Goal: Task Accomplishment & Management: Complete application form

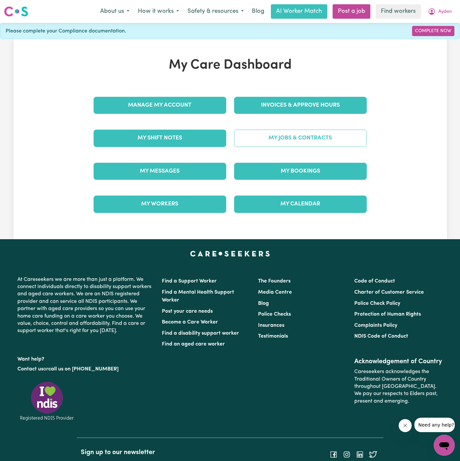
click at [319, 139] on link "My Jobs & Contracts" at bounding box center [300, 138] width 133 height 17
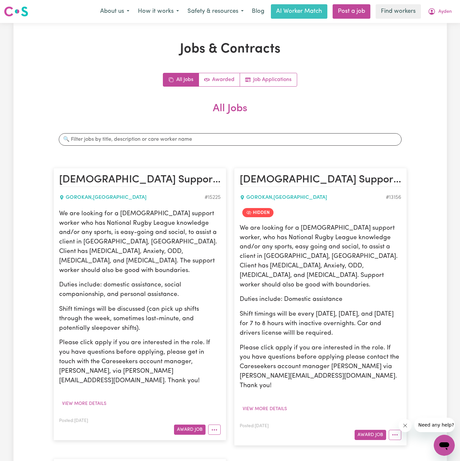
click at [280, 87] on div "All Jobs Awarded Job Applications All Jobs Search jobs [DEMOGRAPHIC_DATA] Suppo…" at bounding box center [229, 407] width 353 height 669
click at [279, 81] on link "Job Applications" at bounding box center [268, 79] width 57 height 13
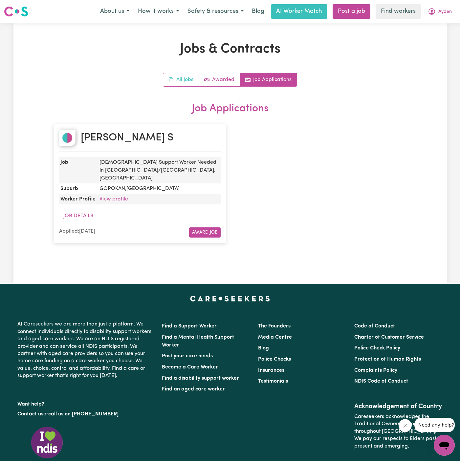
click at [178, 75] on link "All Jobs" at bounding box center [181, 79] width 36 height 13
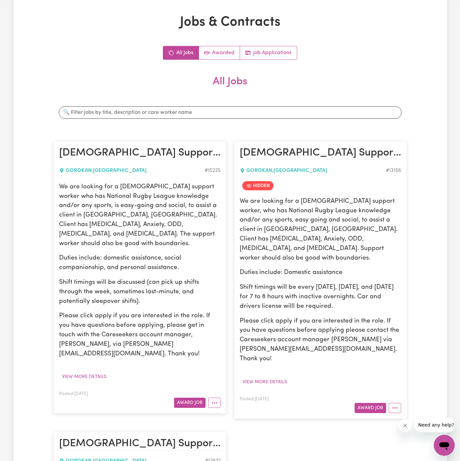
scroll to position [26, 0]
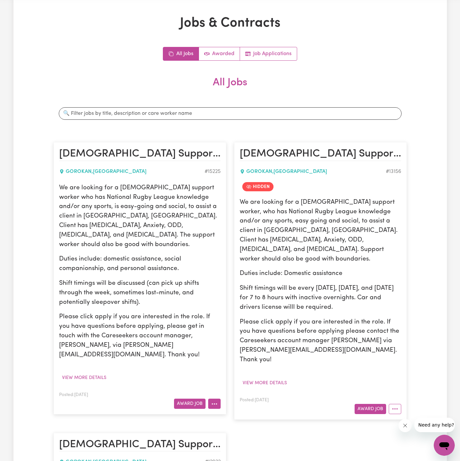
click at [214, 399] on button "More options" at bounding box center [214, 404] width 12 height 10
click at [237, 412] on link "Hide Job" at bounding box center [234, 418] width 52 height 13
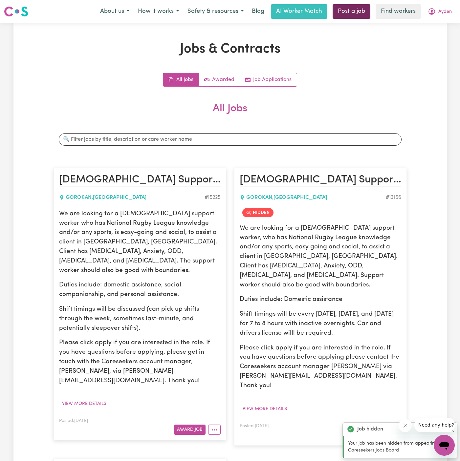
click at [353, 12] on link "Post a job" at bounding box center [351, 11] width 38 height 14
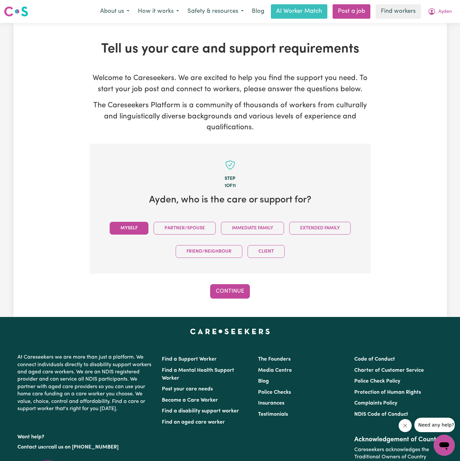
click at [137, 224] on button "Myself" at bounding box center [129, 228] width 39 height 13
click at [230, 297] on button "Continue" at bounding box center [230, 291] width 40 height 14
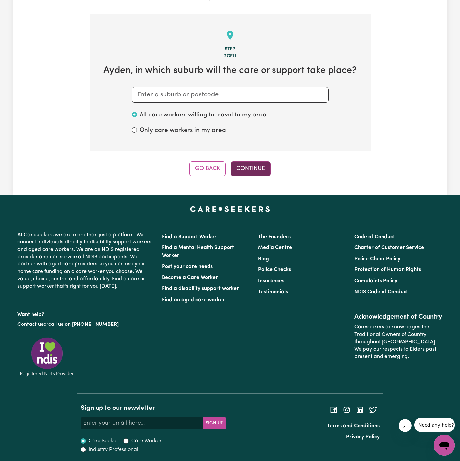
scroll to position [130, 0]
click at [233, 101] on input "text" at bounding box center [230, 95] width 197 height 16
click at [251, 98] on input "text" at bounding box center [230, 95] width 197 height 16
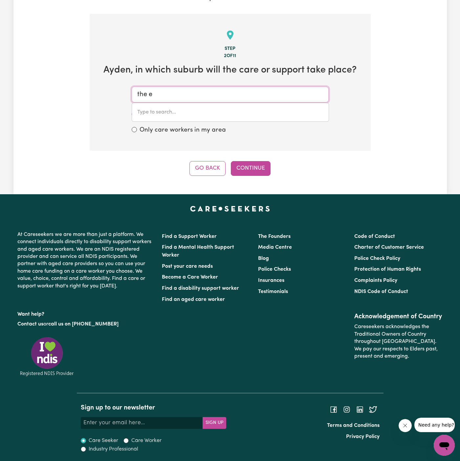
type input "the en"
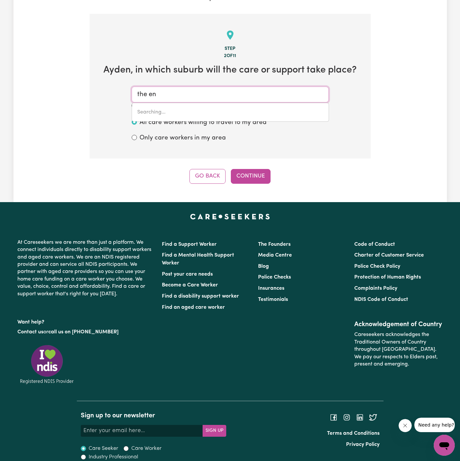
type input "the enTRANCE, [GEOGRAPHIC_DATA], 2261"
type input "the ent"
type input "the entRANCE, [GEOGRAPHIC_DATA], 2261"
type input "the entr"
type input "the entrANCE, [GEOGRAPHIC_DATA], 2261"
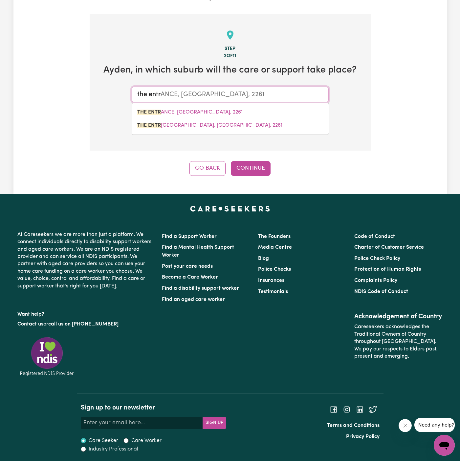
type input "the entra"
type input "the entraNCE, [GEOGRAPHIC_DATA], 2261"
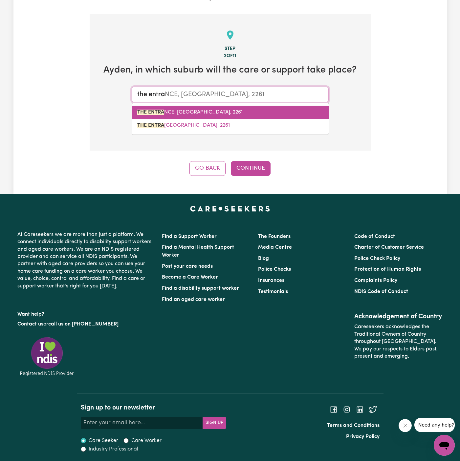
click at [198, 106] on link "THE ENTRA NCE, [GEOGRAPHIC_DATA], 2261" at bounding box center [230, 112] width 196 height 13
type input "THE ENTRANCE, [GEOGRAPHIC_DATA], 2261"
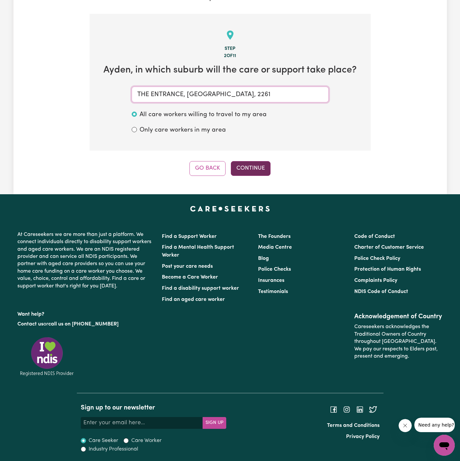
type input "THE ENTRANCE, [GEOGRAPHIC_DATA], 2261"
click at [250, 163] on button "Continue" at bounding box center [251, 168] width 40 height 14
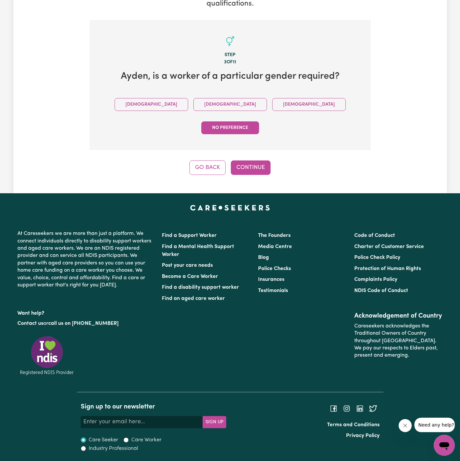
scroll to position [99, 0]
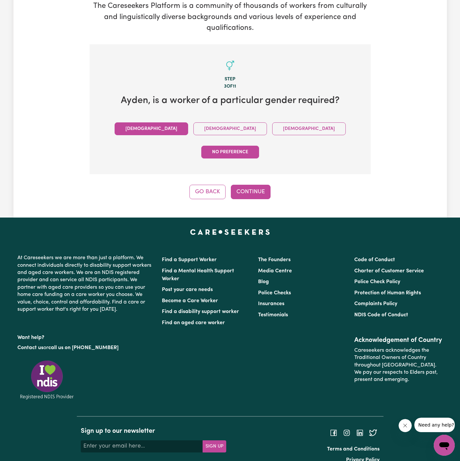
drag, startPoint x: 141, startPoint y: 128, endPoint x: 147, endPoint y: 128, distance: 6.6
click at [142, 128] on button "[DEMOGRAPHIC_DATA]" at bounding box center [150, 128] width 73 height 13
click at [253, 185] on button "Continue" at bounding box center [251, 192] width 40 height 14
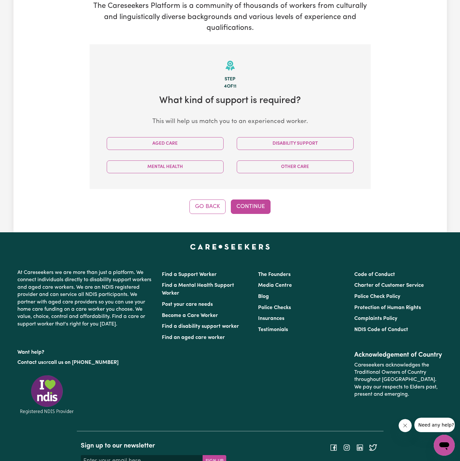
scroll to position [137, 0]
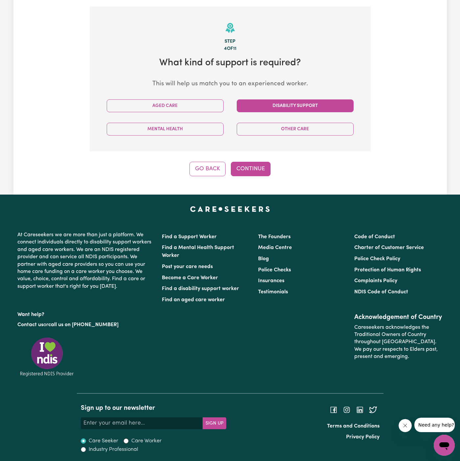
click at [273, 104] on button "Disability Support" at bounding box center [295, 105] width 117 height 13
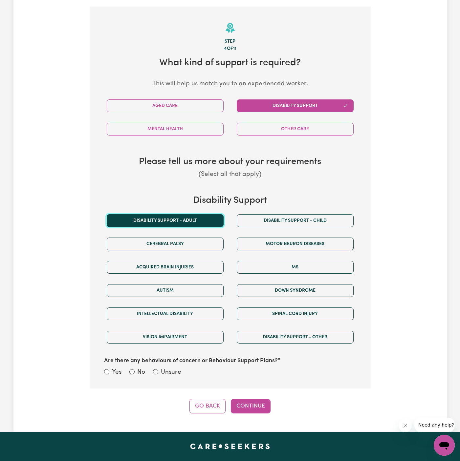
click at [199, 222] on button "Disability support - Adult" at bounding box center [165, 220] width 117 height 13
click at [176, 368] on label "Unsure" at bounding box center [171, 373] width 20 height 10
click at [158, 369] on input "Unsure" at bounding box center [155, 371] width 5 height 5
radio input "true"
click at [237, 406] on button "Continue" at bounding box center [251, 406] width 40 height 14
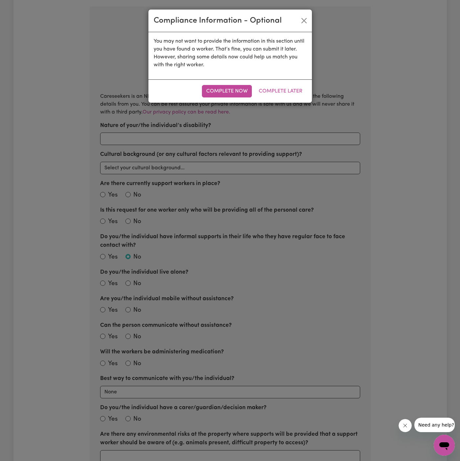
scroll to position [144, 0]
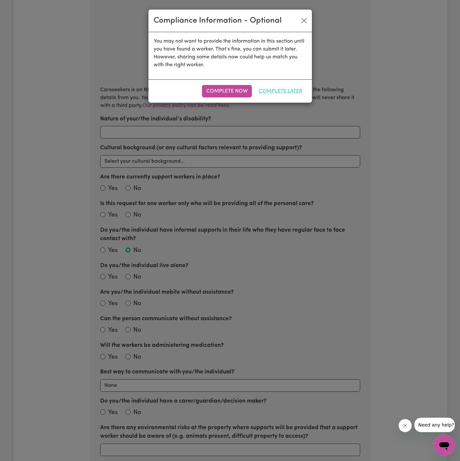
click at [294, 92] on button "Complete Later" at bounding box center [280, 91] width 52 height 12
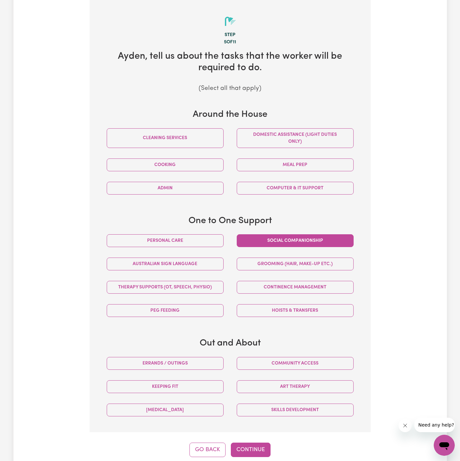
click at [268, 241] on button "Social companionship" at bounding box center [295, 240] width 117 height 13
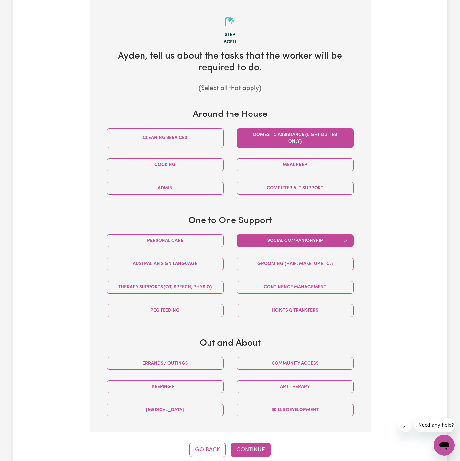
click at [273, 134] on button "Domestic assistance (light duties only)" at bounding box center [295, 138] width 117 height 20
click at [210, 238] on button "Personal care" at bounding box center [165, 240] width 117 height 13
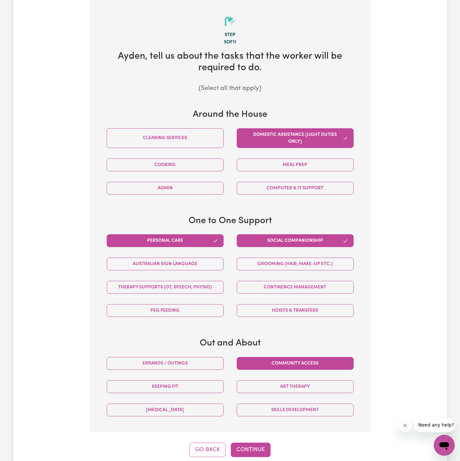
click at [309, 361] on button "Community access" at bounding box center [295, 363] width 117 height 13
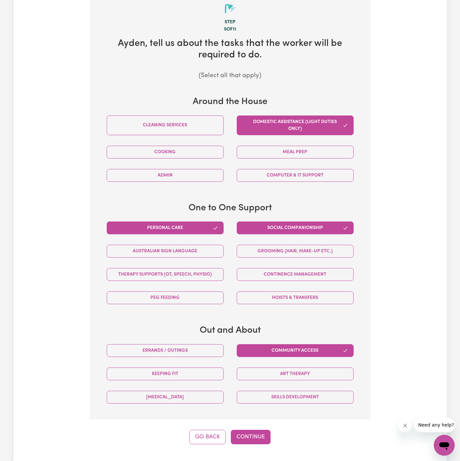
scroll to position [279, 0]
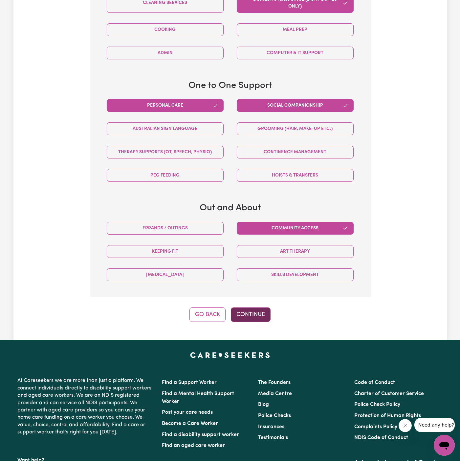
click at [254, 316] on button "Continue" at bounding box center [251, 314] width 40 height 14
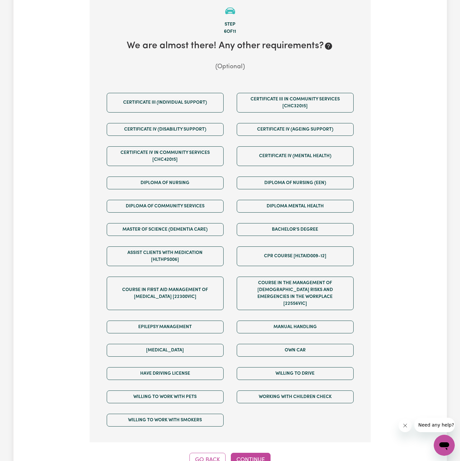
scroll to position [144, 0]
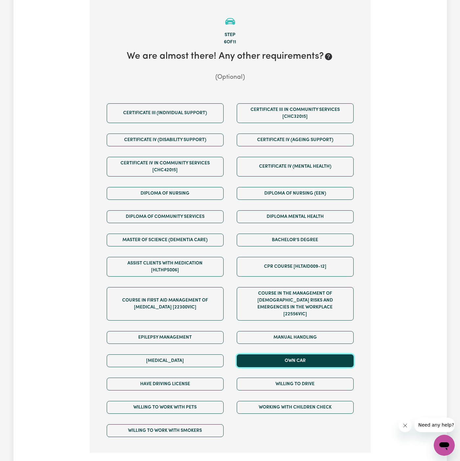
click at [293, 358] on button "Own Car" at bounding box center [295, 360] width 117 height 13
click at [293, 372] on div "Willing to drive" at bounding box center [295, 383] width 130 height 23
click at [208, 382] on div "Have driving license" at bounding box center [165, 383] width 130 height 23
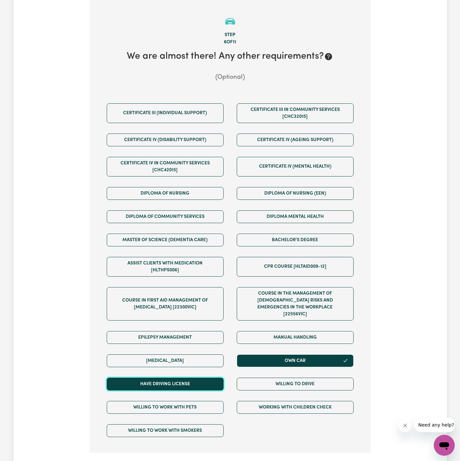
click at [201, 379] on button "Have driving license" at bounding box center [165, 384] width 117 height 13
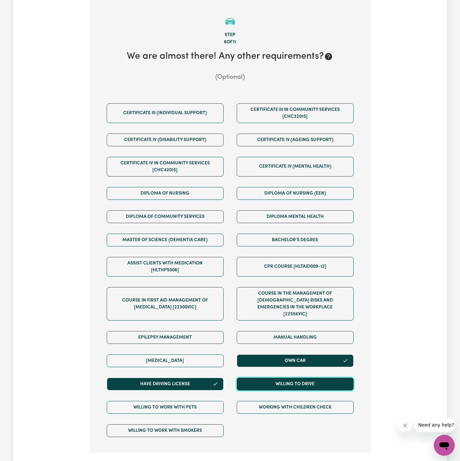
click at [271, 379] on button "Willing to drive" at bounding box center [295, 384] width 117 height 13
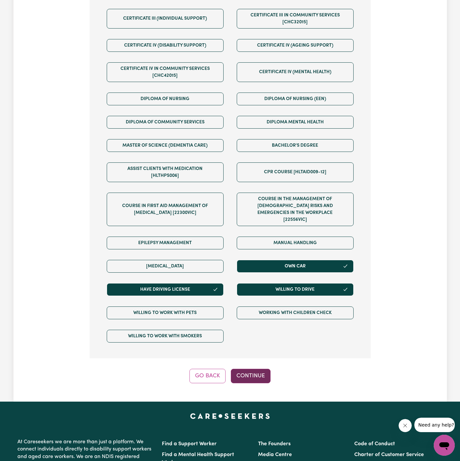
click at [249, 369] on button "Continue" at bounding box center [251, 376] width 40 height 14
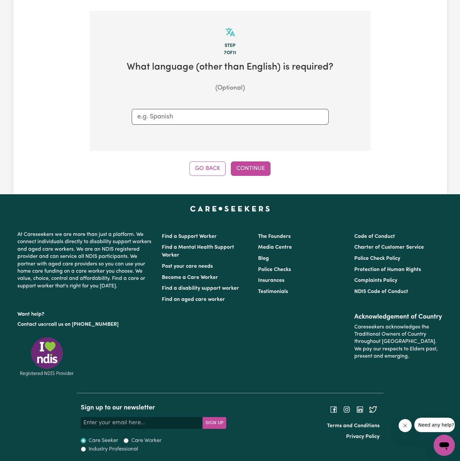
click at [248, 177] on div "Tell us your care and support requirements Welcome to Careseekers. We are excit…" at bounding box center [229, 42] width 433 height 304
click at [257, 170] on button "Continue" at bounding box center [251, 168] width 40 height 14
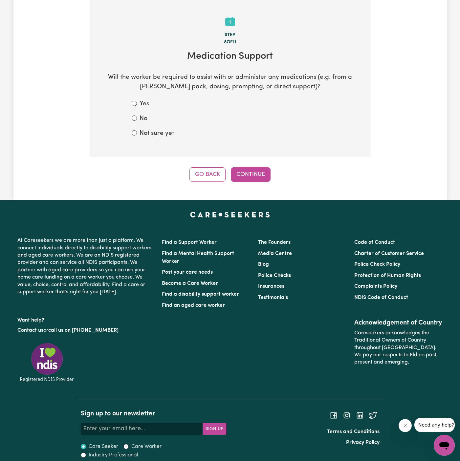
click at [160, 129] on label "Not sure yet" at bounding box center [156, 134] width 34 height 10
click at [137, 130] on input "Not sure yet" at bounding box center [134, 132] width 5 height 5
radio input "true"
click at [242, 166] on div "Step 8 of 11 Medication Support Will the worker be required to assist with or a…" at bounding box center [230, 91] width 281 height 182
click at [256, 170] on button "Continue" at bounding box center [251, 174] width 40 height 14
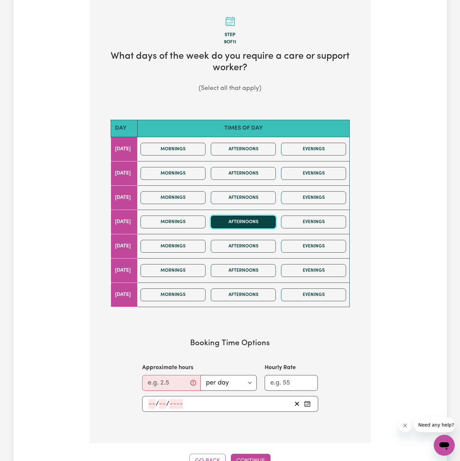
click at [247, 221] on button "Afternoons" at bounding box center [243, 222] width 65 height 13
click at [301, 223] on button "Evenings" at bounding box center [313, 222] width 65 height 13
click at [153, 383] on input "Approximate hours" at bounding box center [171, 383] width 58 height 16
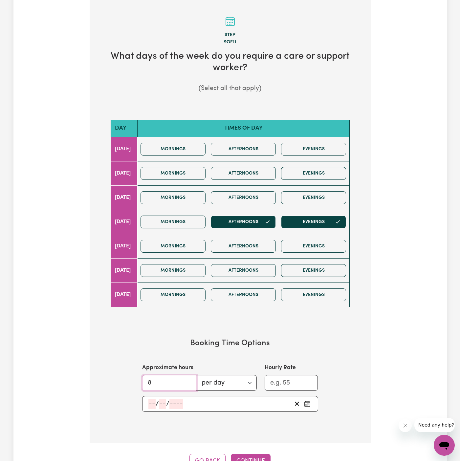
type input "8"
click at [151, 403] on input "number" at bounding box center [151, 404] width 7 height 10
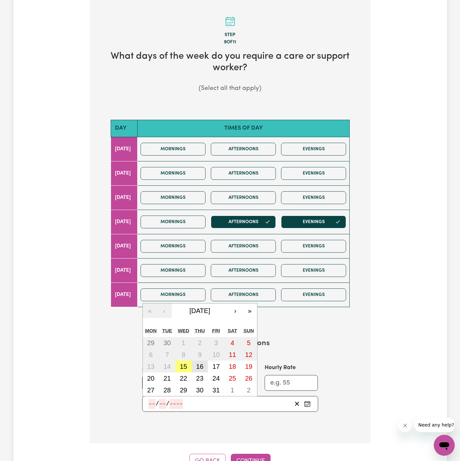
click at [201, 363] on abbr "16" at bounding box center [199, 366] width 7 height 7
type input "[DATE]"
type input "16"
type input "10"
type input "2025"
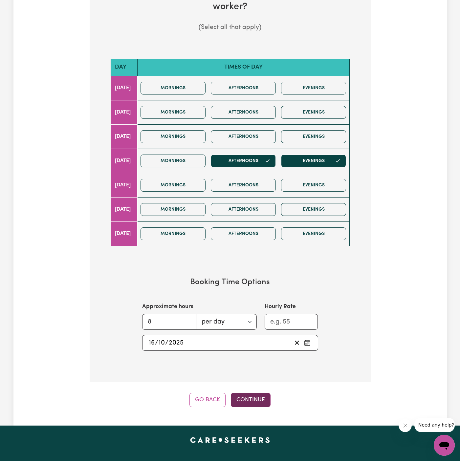
click at [249, 394] on button "Continue" at bounding box center [251, 400] width 40 height 14
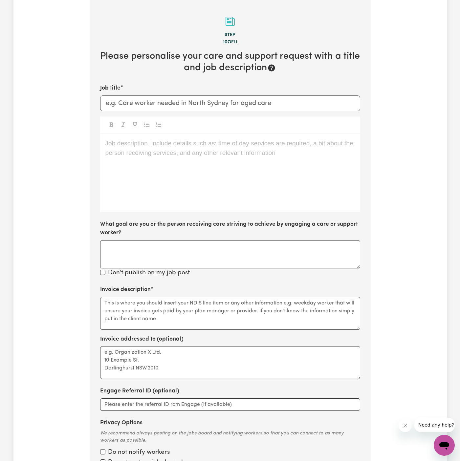
scroll to position [144, 0]
click at [339, 170] on div "Job description. Include details such as: time of day services are required, a …" at bounding box center [230, 173] width 260 height 79
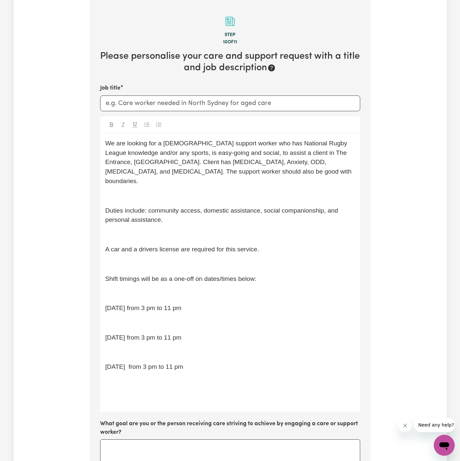
click at [222, 259] on p "﻿" at bounding box center [229, 264] width 249 height 10
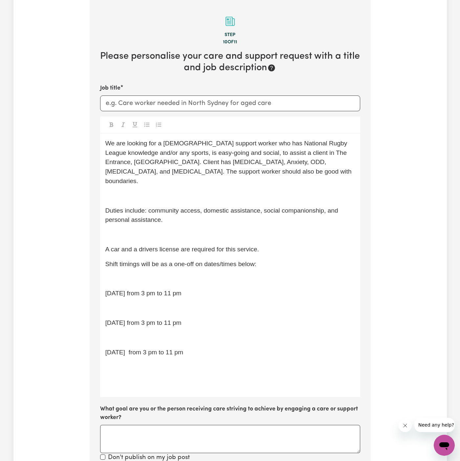
click at [200, 213] on p "Duties include: community access, domestic assistance, social companionship, an…" at bounding box center [229, 215] width 249 height 19
click at [193, 230] on p "﻿" at bounding box center [229, 235] width 249 height 10
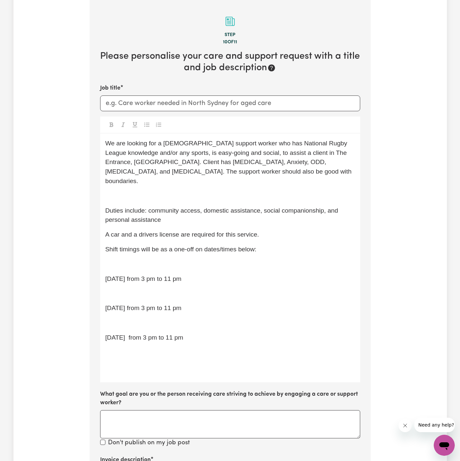
click at [175, 172] on span "We are looking for a [DEMOGRAPHIC_DATA] support worker who has National Rugby L…" at bounding box center [229, 162] width 248 height 45
click at [173, 191] on p "﻿" at bounding box center [229, 196] width 249 height 10
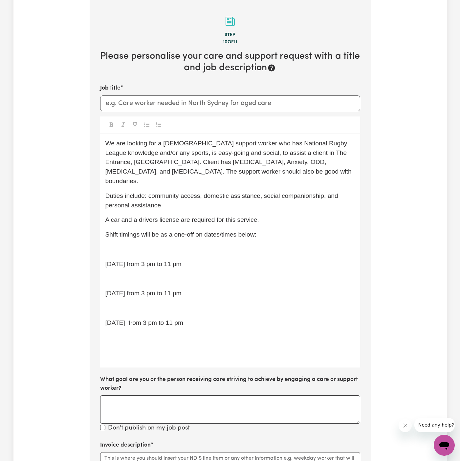
click at [151, 216] on span "A car and a drivers license are required for this service." at bounding box center [182, 219] width 154 height 7
click at [210, 232] on div "We are looking for a [DEMOGRAPHIC_DATA] support worker who has National Rugby L…" at bounding box center [230, 251] width 260 height 234
click at [210, 230] on p "Shift timings will be as a one-off on dates/times below:" at bounding box center [229, 235] width 249 height 10
click at [222, 249] on div "We are looking for a [DEMOGRAPHIC_DATA] support worker who has National Rugby L…" at bounding box center [230, 251] width 260 height 234
click at [210, 274] on div "We are looking for a [DEMOGRAPHIC_DATA] support worker who has National Rugby L…" at bounding box center [230, 251] width 260 height 234
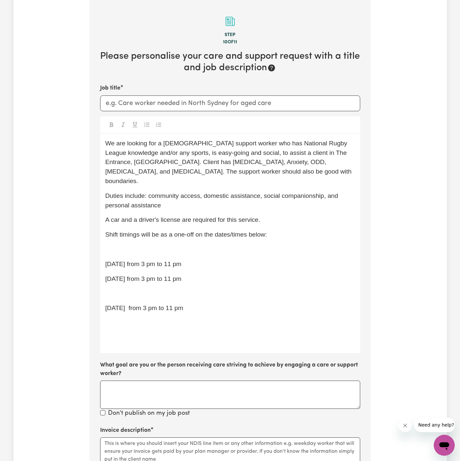
click at [210, 289] on p "﻿" at bounding box center [229, 294] width 249 height 10
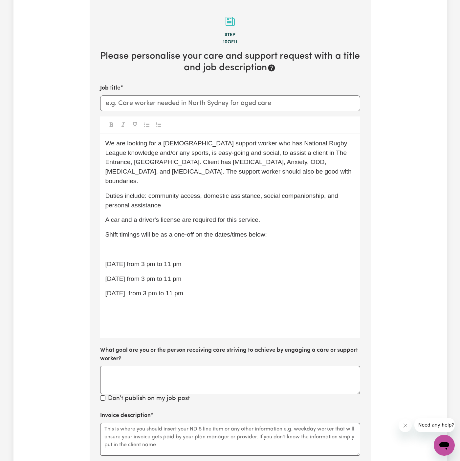
drag, startPoint x: 206, startPoint y: 283, endPoint x: 101, endPoint y: 254, distance: 109.0
click at [101, 254] on div "We are looking for a [DEMOGRAPHIC_DATA] support worker who has National Rugby L…" at bounding box center [230, 236] width 260 height 205
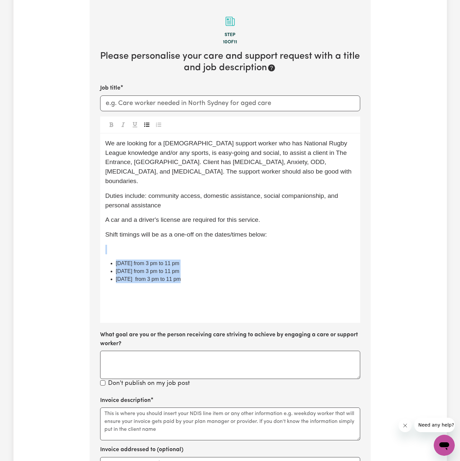
click at [145, 128] on button "Toggle undefined" at bounding box center [146, 124] width 9 height 9
click at [177, 245] on p "﻿" at bounding box center [229, 250] width 249 height 10
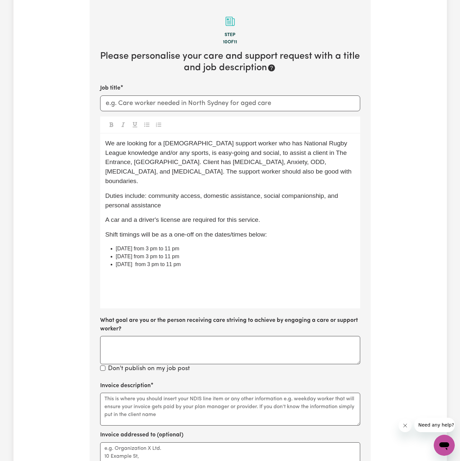
click at [216, 274] on p "﻿" at bounding box center [229, 279] width 249 height 10
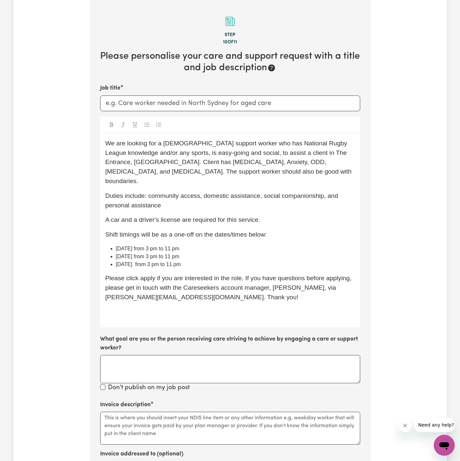
click at [150, 275] on span "Please click apply if you are interested in the role. If you have questions bef…" at bounding box center [229, 288] width 248 height 26
click at [216, 291] on p "Please click Apply if you are interested in the role. If you have questions bef…" at bounding box center [229, 288] width 249 height 28
click at [241, 293] on div "We are looking for a [DEMOGRAPHIC_DATA] support worker who has National Rugby L…" at bounding box center [230, 231] width 260 height 194
click at [145, 280] on span "Please click Apply if you are interested in the role. If you have questions bef…" at bounding box center [229, 288] width 248 height 26
click at [233, 275] on span "Please click Apply if you are interested in the role. If you have questions bef…" at bounding box center [229, 288] width 248 height 26
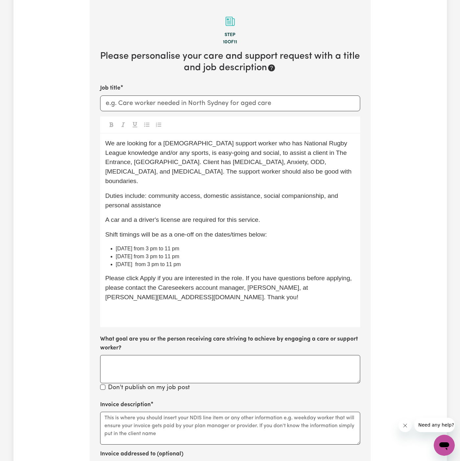
click at [212, 308] on div "We are looking for a [DEMOGRAPHIC_DATA] support worker who has National Rugby L…" at bounding box center [230, 231] width 260 height 194
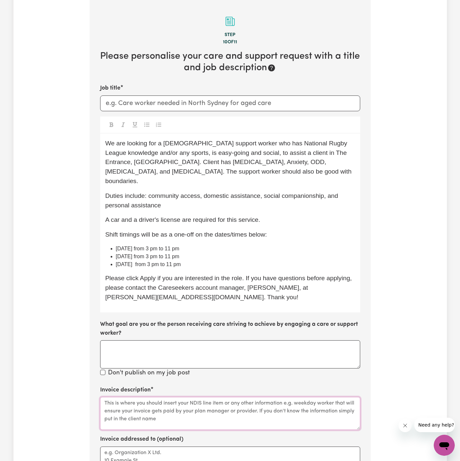
click at [168, 402] on textarea "Invoice description" at bounding box center [230, 413] width 260 height 33
paste textarea "community access, domestic assistance, social companionship, and personal assis…"
type textarea "community access, domestic assistance, social companionship, and personal assis…"
click at [160, 446] on textarea "Invoice addressed to (optional)" at bounding box center [230, 462] width 260 height 33
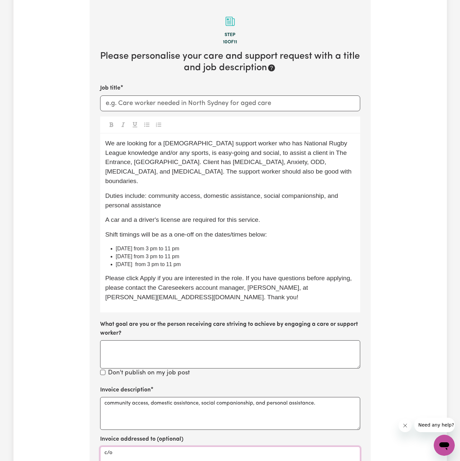
paste textarea "[MEDICAL_DATA] Community Care"
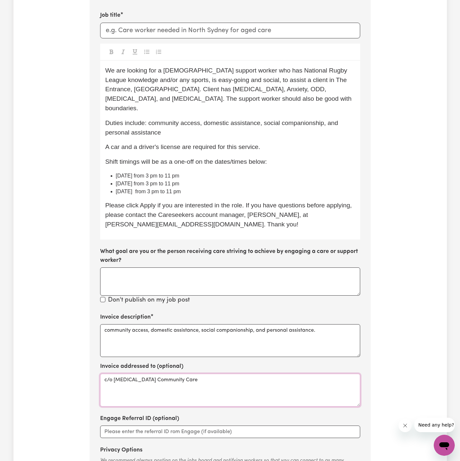
scroll to position [228, 0]
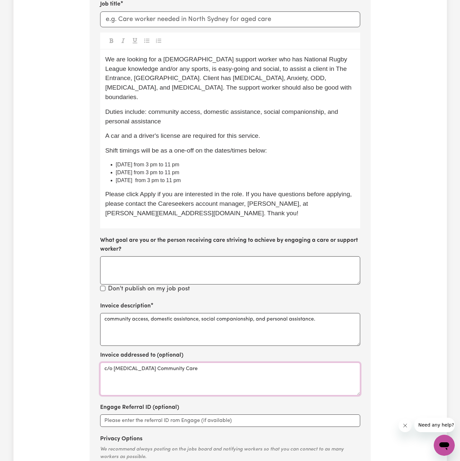
type textarea "c/o [MEDICAL_DATA] Community Care"
click at [158, 18] on input "Job title" at bounding box center [230, 19] width 260 height 16
type input "[DEMOGRAPHIC_DATA] Support Worker Needed In The Entrance, [GEOGRAPHIC_DATA]"
click at [245, 132] on div "We are looking for a [DEMOGRAPHIC_DATA] support worker who has National Rugby L…" at bounding box center [230, 139] width 260 height 179
click at [260, 146] on div "We are looking for a [DEMOGRAPHIC_DATA] support worker who has National Rugby L…" at bounding box center [230, 139] width 260 height 179
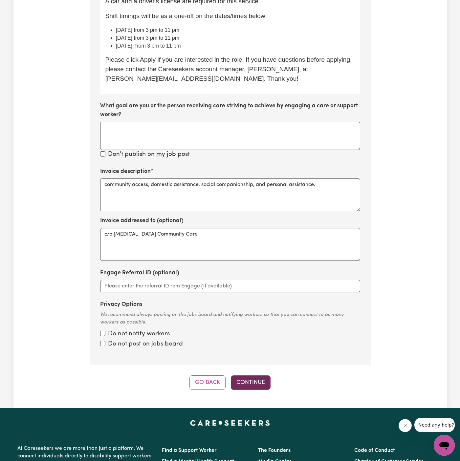
click at [247, 375] on button "Continue" at bounding box center [251, 382] width 40 height 14
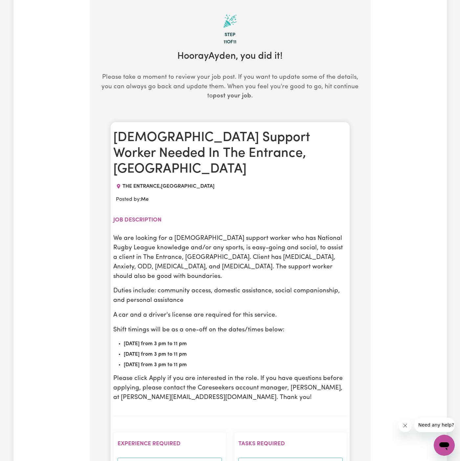
scroll to position [192, 0]
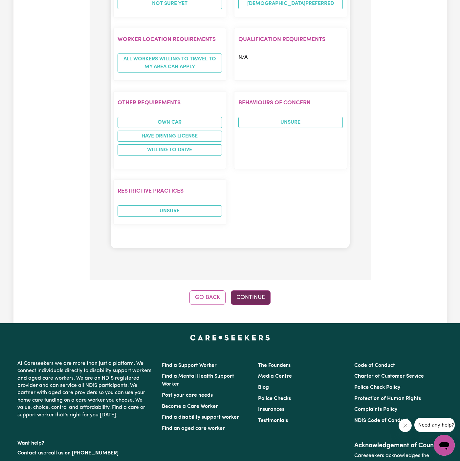
click at [259, 290] on button "Continue" at bounding box center [251, 297] width 40 height 14
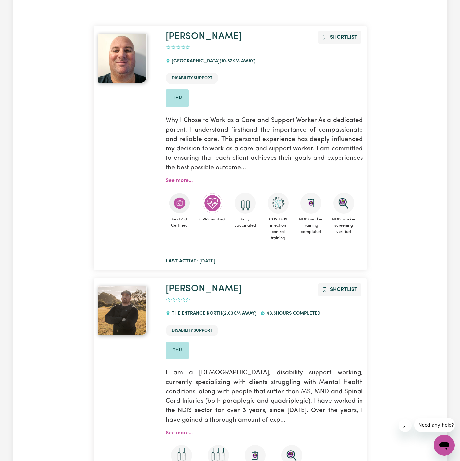
scroll to position [0, 0]
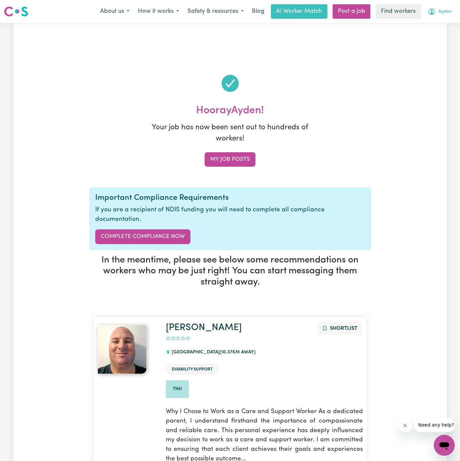
click at [441, 12] on span "Ayden" at bounding box center [444, 11] width 13 height 7
click at [441, 36] on link "Logout" at bounding box center [429, 37] width 52 height 12
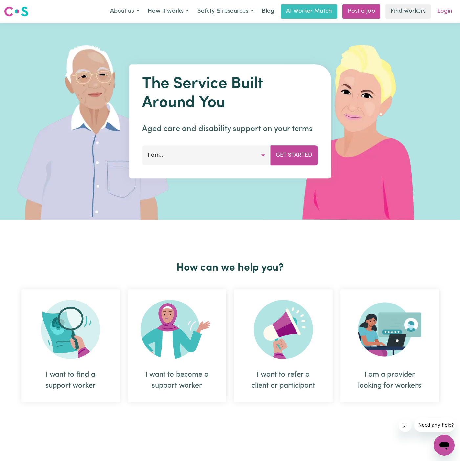
click at [448, 13] on link "Login" at bounding box center [444, 11] width 23 height 14
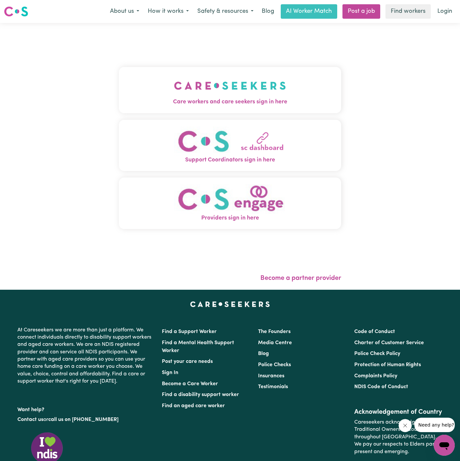
click at [249, 86] on img "Care workers and care seekers sign in here" at bounding box center [230, 85] width 112 height 24
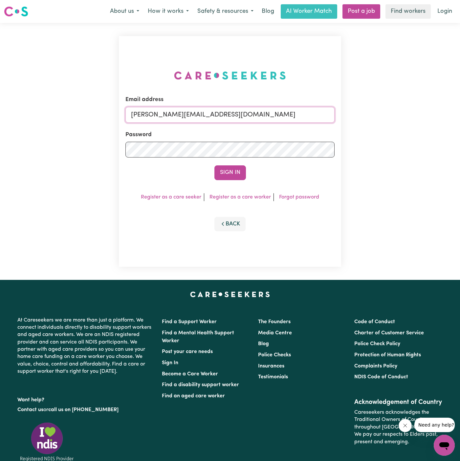
click at [271, 119] on input "[PERSON_NAME][EMAIL_ADDRESS][DOMAIN_NAME]" at bounding box center [229, 115] width 209 height 16
drag, startPoint x: 165, startPoint y: 117, endPoint x: 531, endPoint y: 116, distance: 366.1
click at [459, 116] on html "Menu About us How it works Safety & resources Blog AI Worker Match Post a job F…" at bounding box center [230, 273] width 460 height 547
type input "[EMAIL_ADDRESS][DOMAIN_NAME]"
click at [237, 173] on button "Sign In" at bounding box center [229, 172] width 31 height 14
